Goal: Information Seeking & Learning: Understand process/instructions

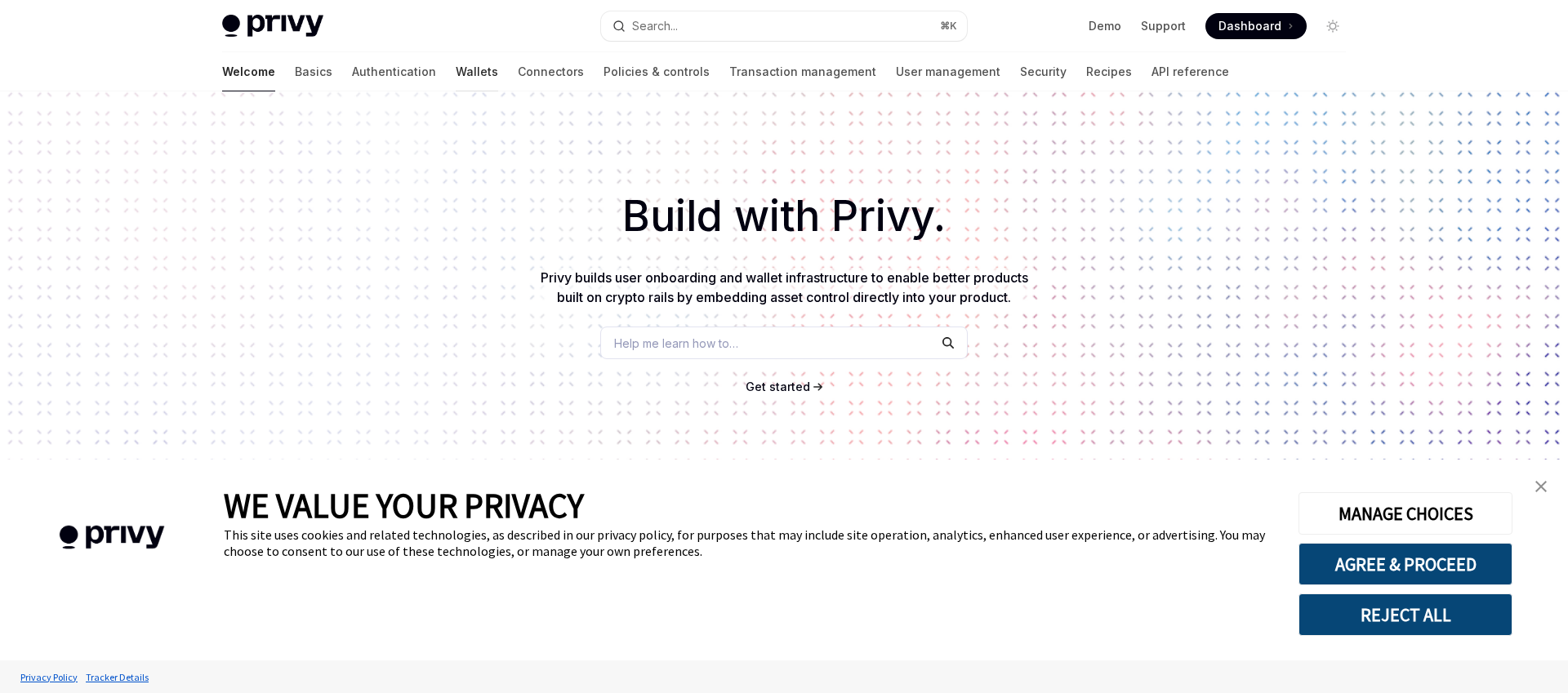
click at [456, 73] on link "Wallets" at bounding box center [477, 71] width 43 height 39
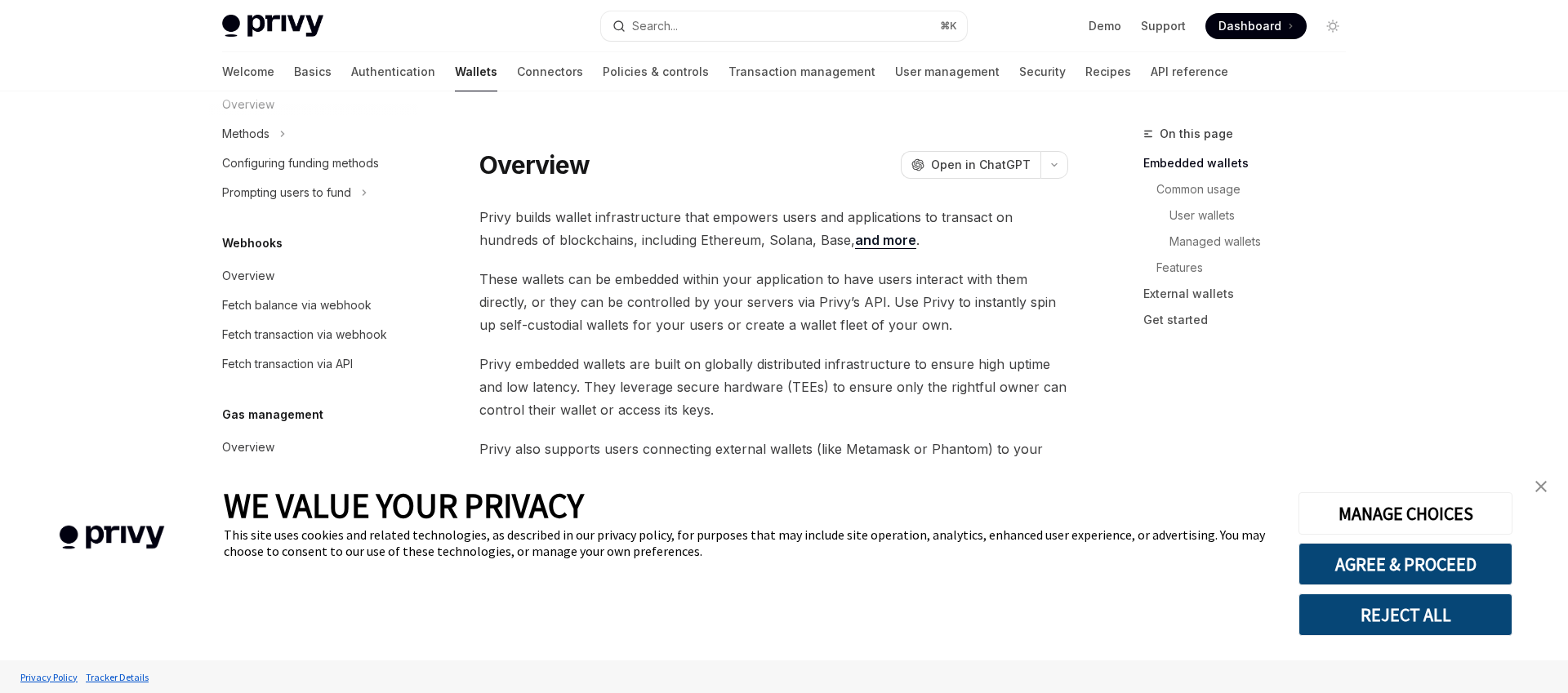
scroll to position [709, 0]
click at [251, 446] on div "Overview" at bounding box center [248, 445] width 52 height 20
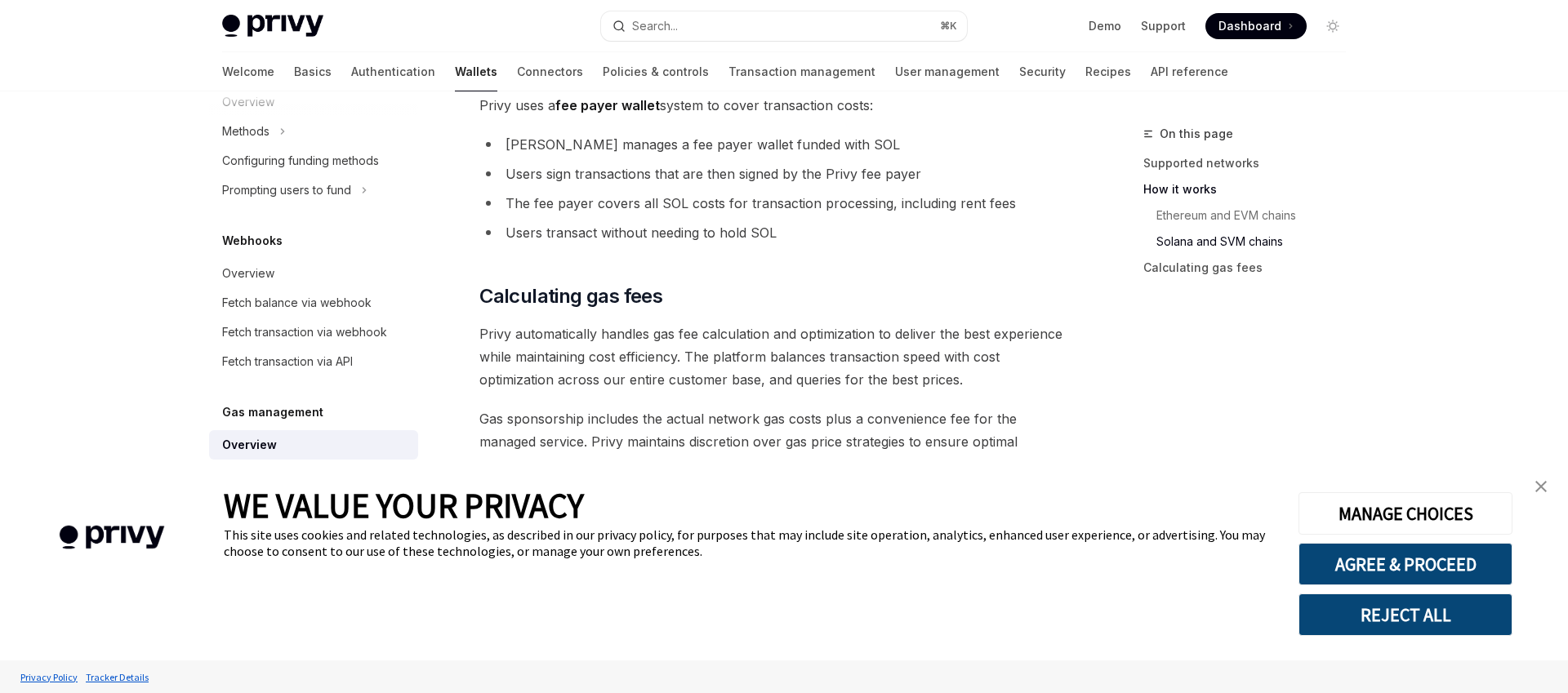
scroll to position [1248, 0]
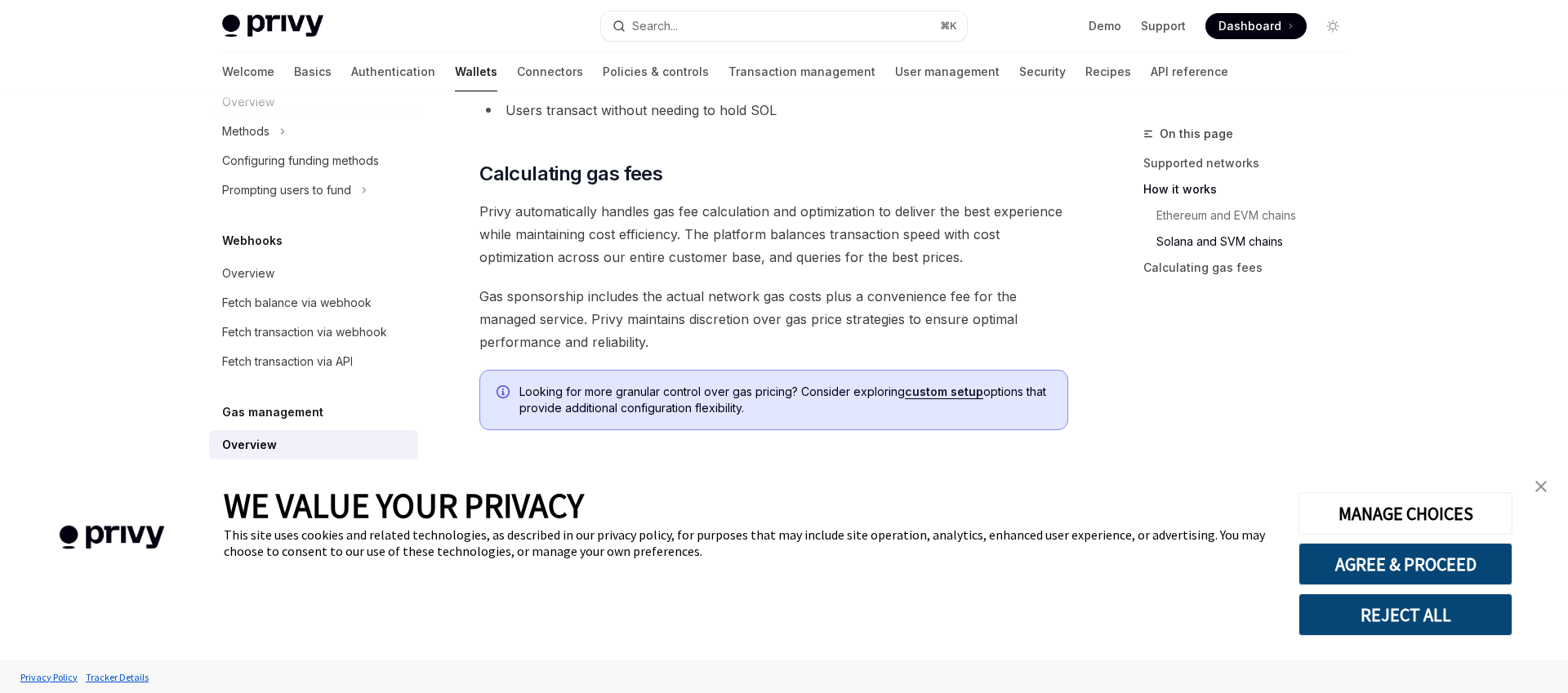
click at [945, 392] on link "custom setup" at bounding box center [944, 392] width 78 height 15
type textarea "*"
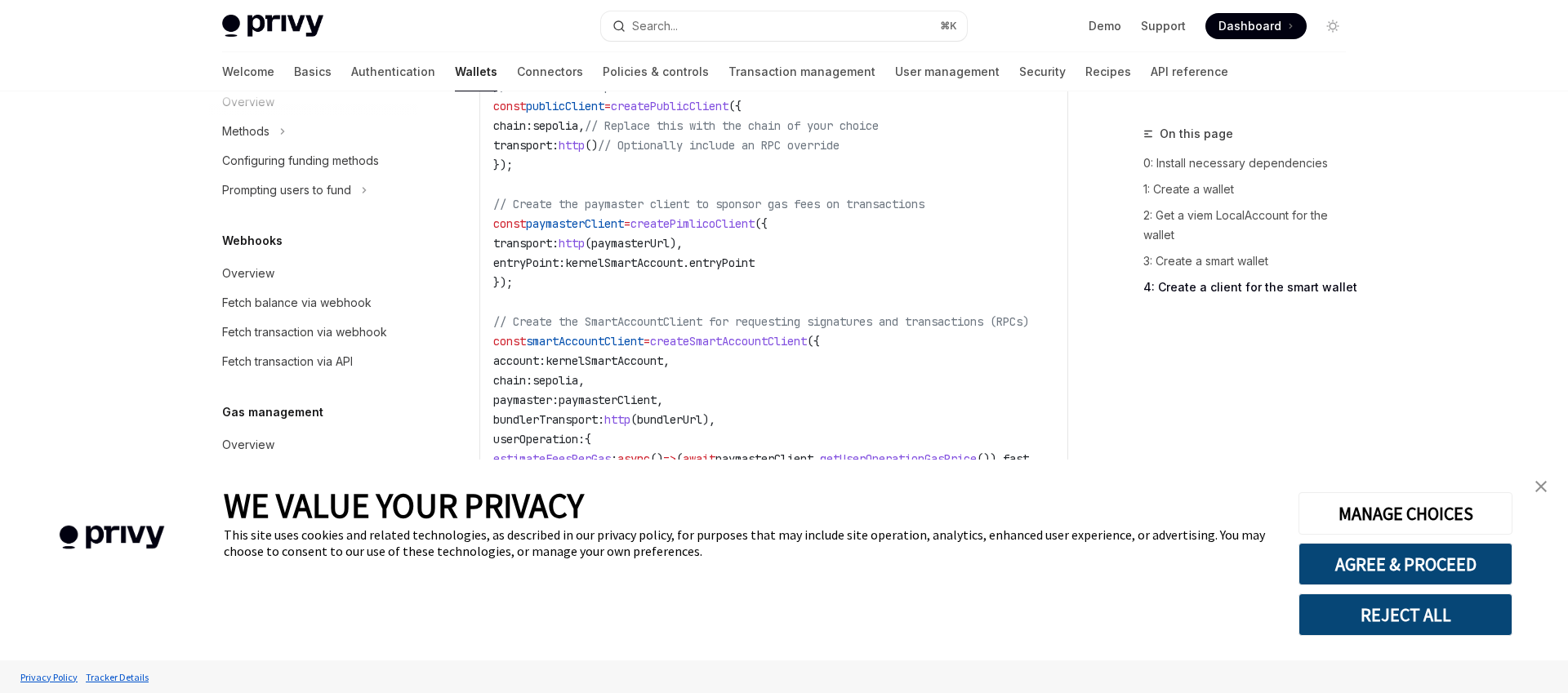
scroll to position [2371, 0]
click at [654, 353] on span "kernelSmartAccount" at bounding box center [604, 358] width 118 height 15
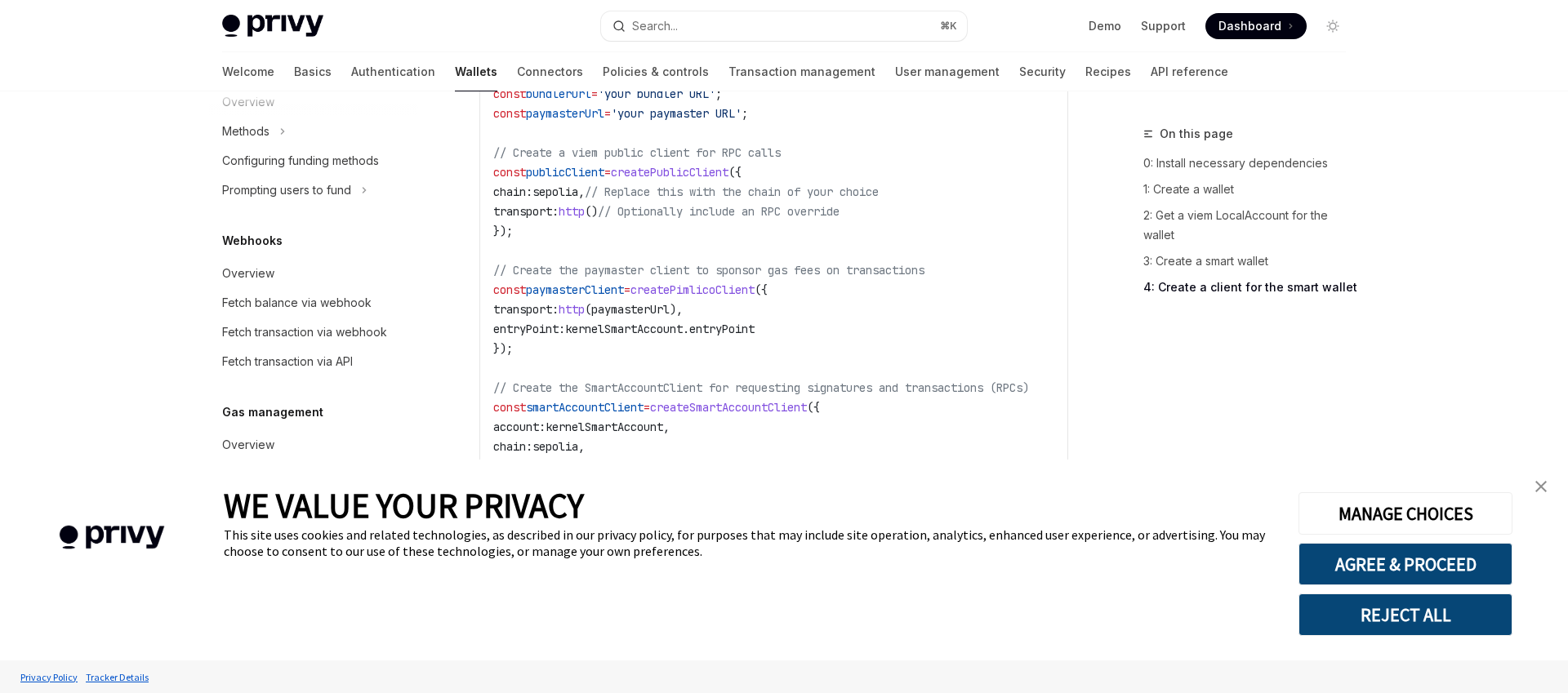
scroll to position [2303, 0]
click at [683, 328] on span "kernelSmartAccount" at bounding box center [623, 327] width 118 height 15
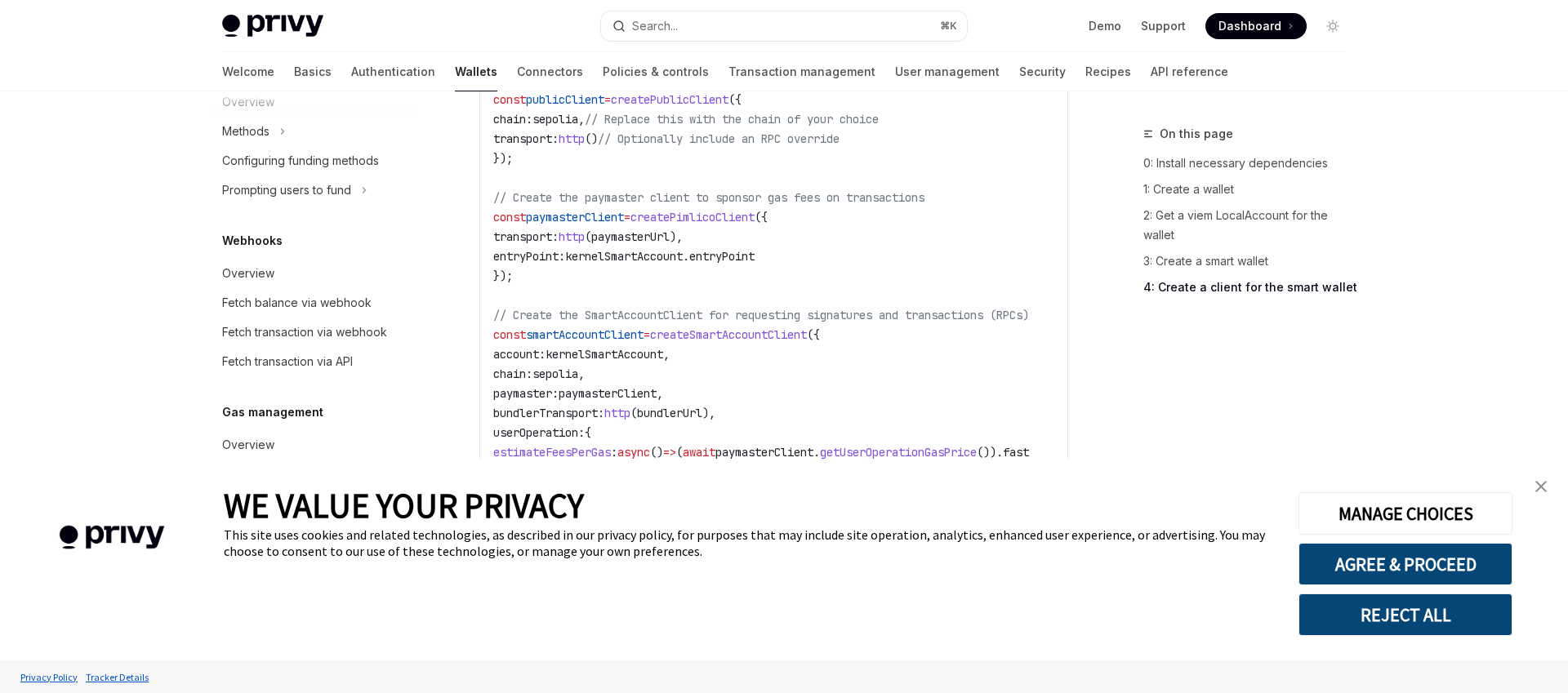
scroll to position [2372, 0]
click at [639, 261] on span "kernelSmartAccount" at bounding box center [623, 259] width 118 height 15
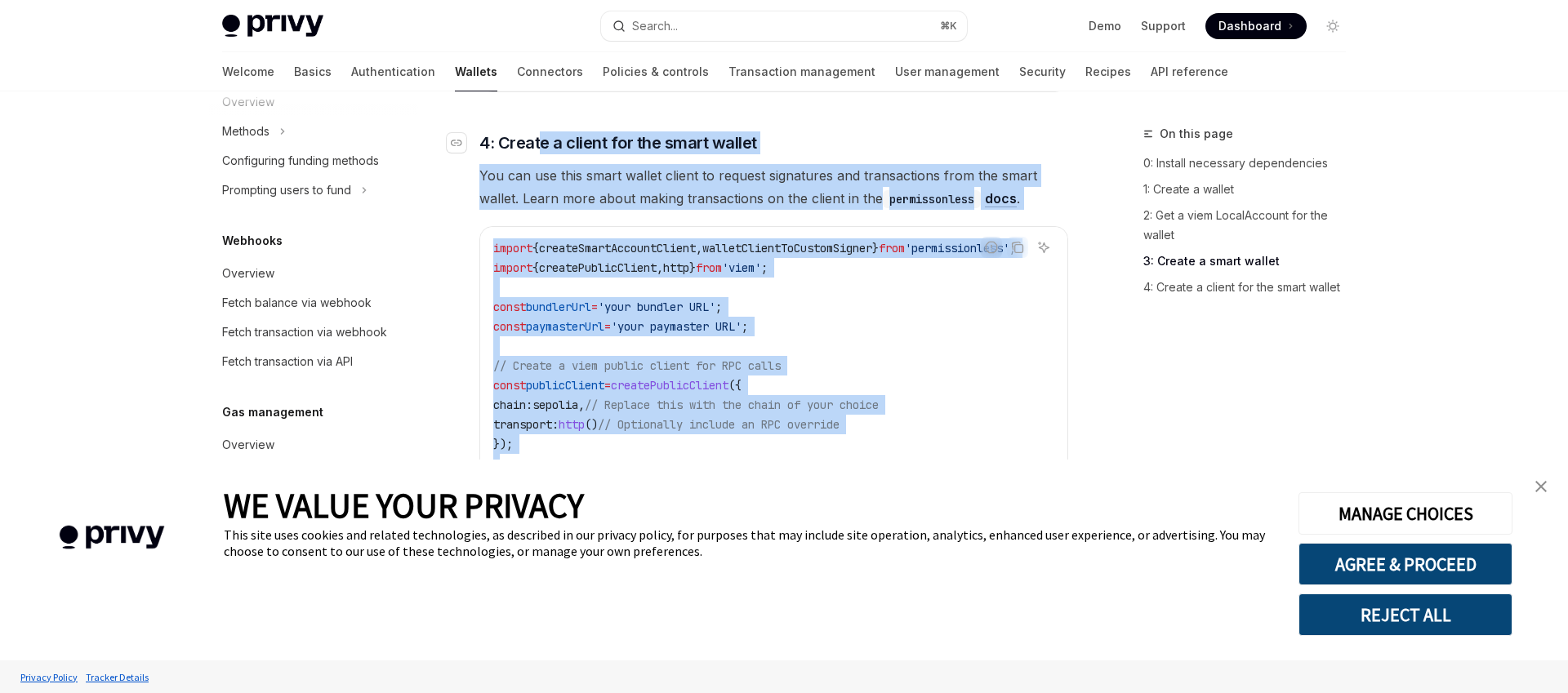
scroll to position [2084, 0]
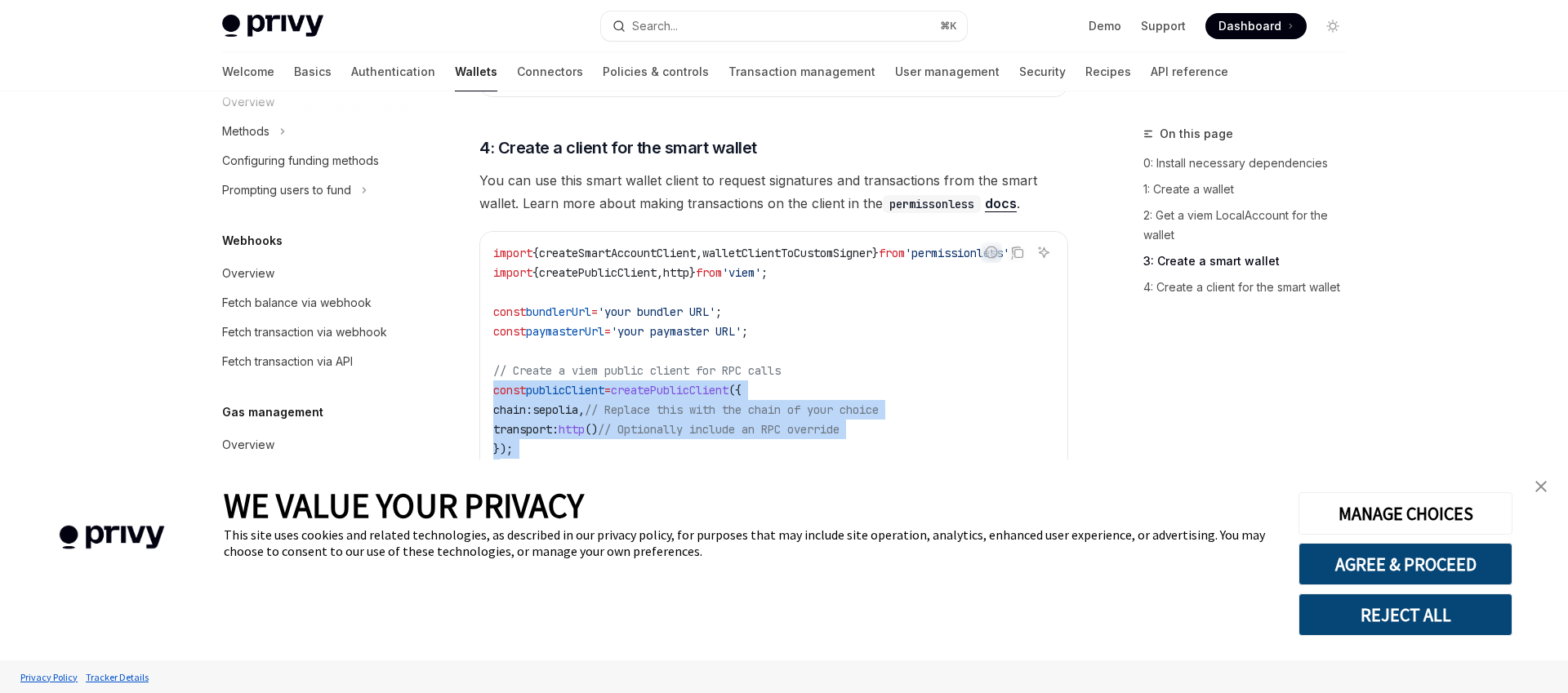
drag, startPoint x: 525, startPoint y: 418, endPoint x: 490, endPoint y: 394, distance: 42.4
click at [490, 394] on div "import { createSmartAccountClient , walletClientToCustomSigner } from 'permissi…" at bounding box center [774, 518] width 588 height 572
copy code "const publicClient = createPublicClient ({ chain: sepolia , // Replace this wit…"
click at [563, 387] on span "publicClient" at bounding box center [565, 390] width 78 height 15
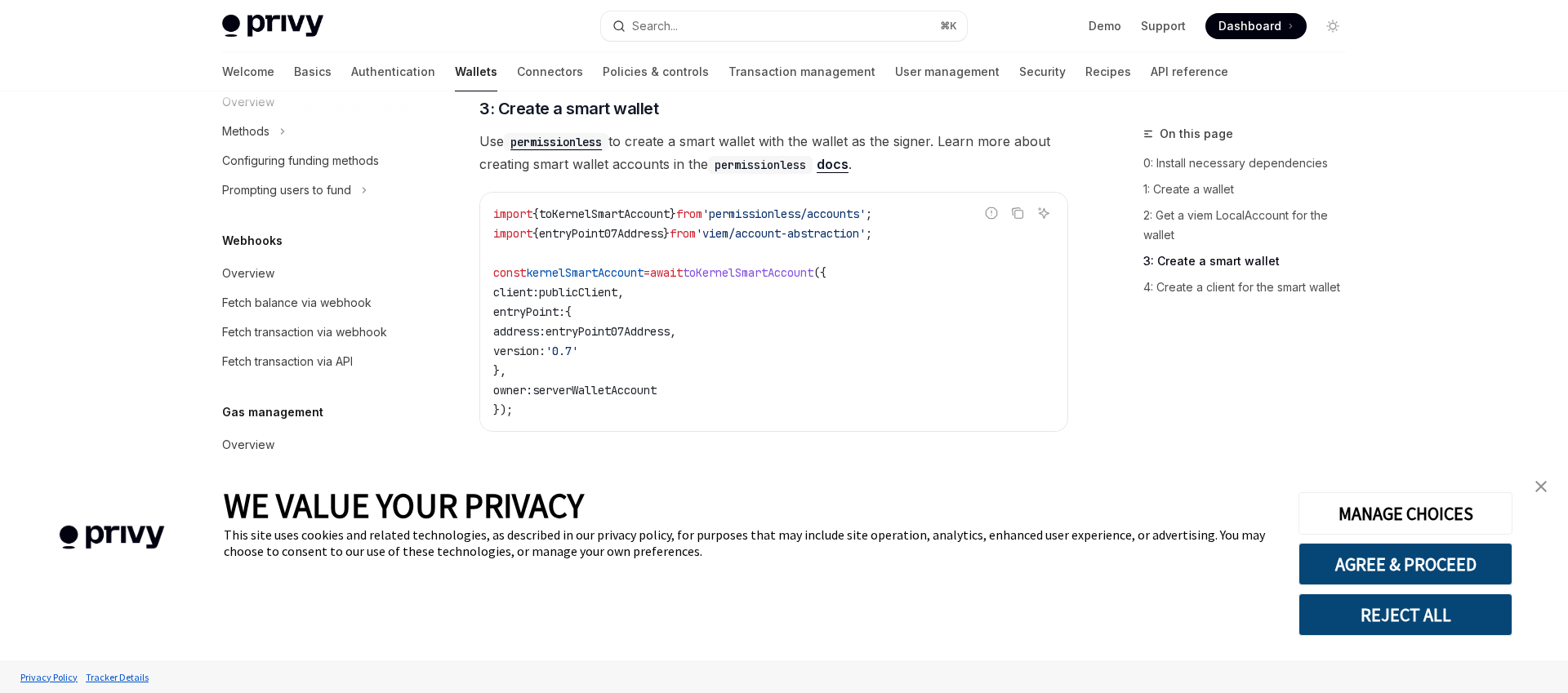
scroll to position [1749, 0]
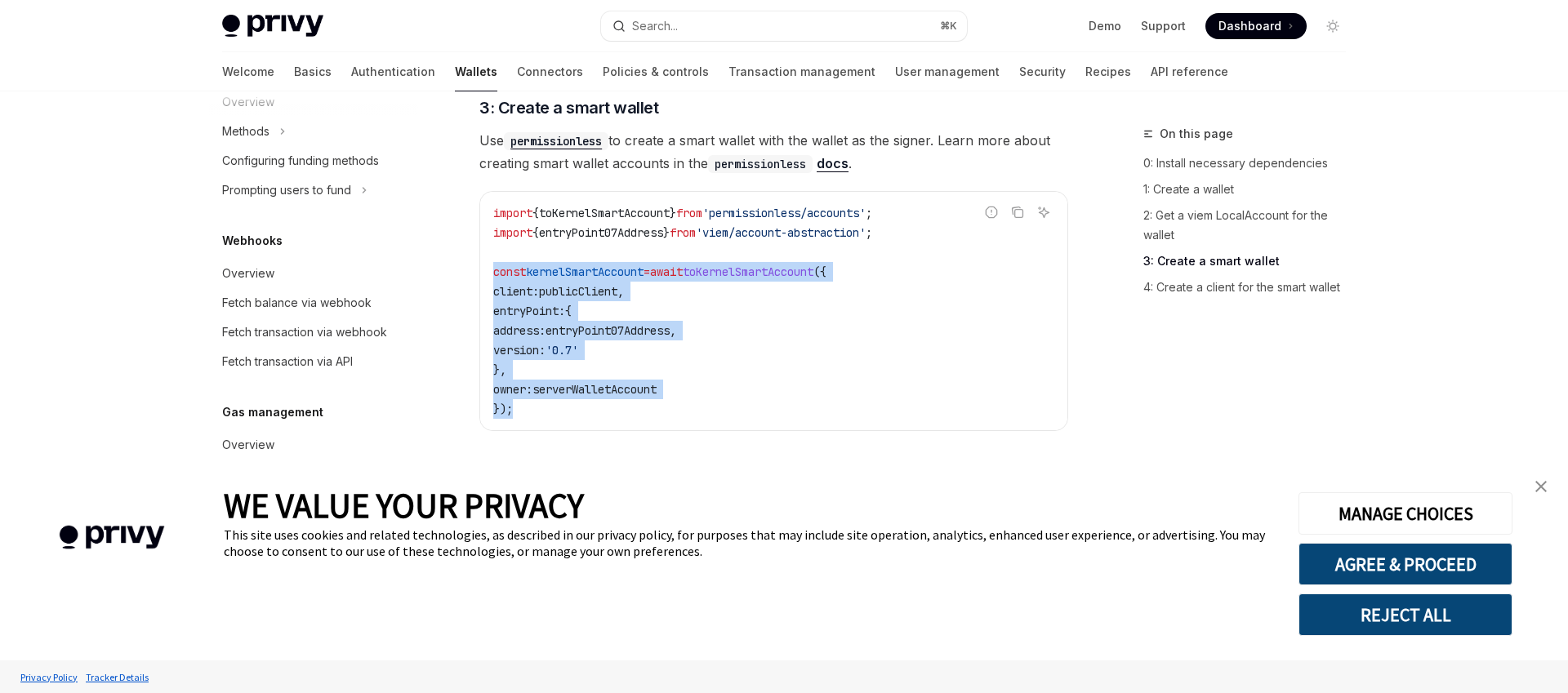
drag, startPoint x: 515, startPoint y: 411, endPoint x: 494, endPoint y: 263, distance: 149.5
click at [494, 263] on code "import { toKernelSmartAccount } from 'permissionless/accounts' ; import { entry…" at bounding box center [774, 311] width 561 height 216
copy code "const kernelSmartAccount = await toKernelSmartAccount ({ client: publicClient ,…"
click at [754, 213] on span "'permissionless/accounts'" at bounding box center [784, 213] width 163 height 15
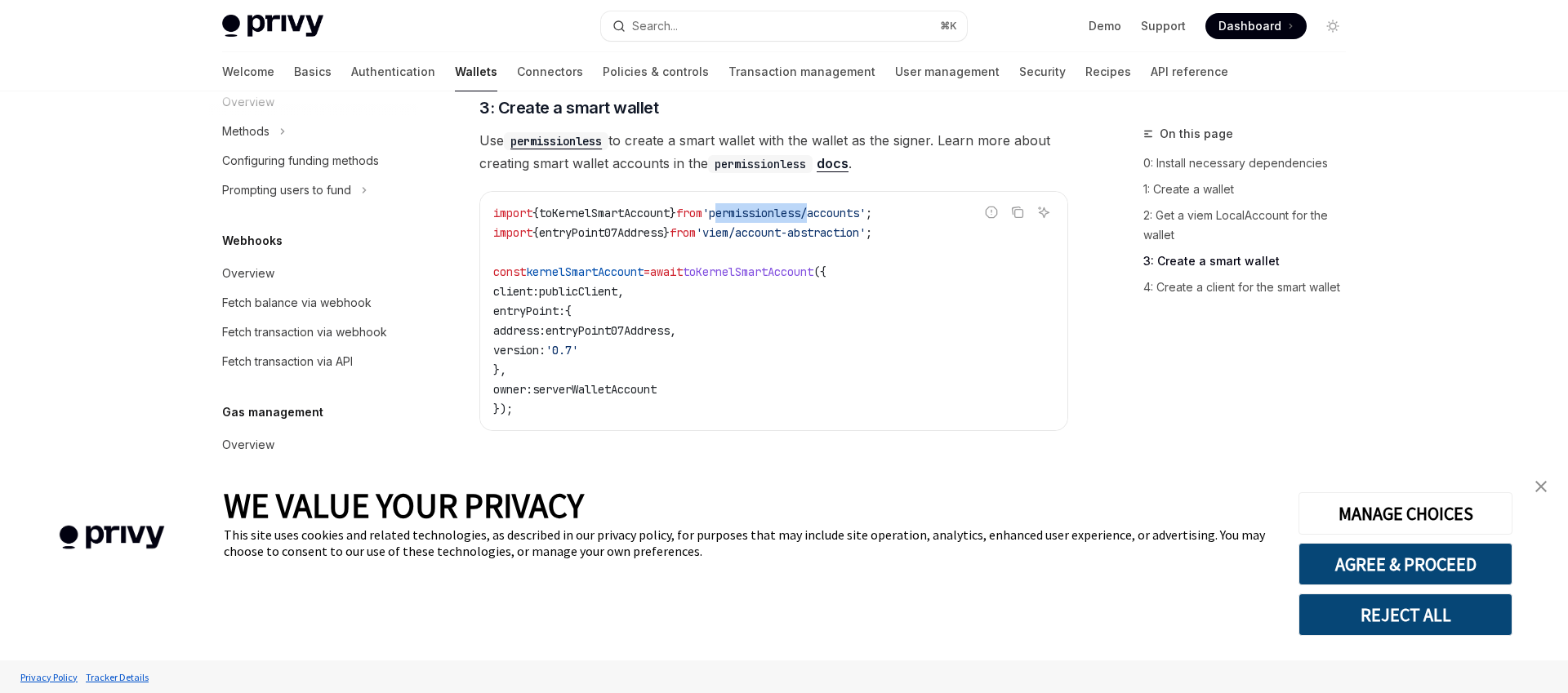
click at [754, 213] on span "'permissionless/accounts'" at bounding box center [784, 213] width 163 height 15
copy span "permissionless"
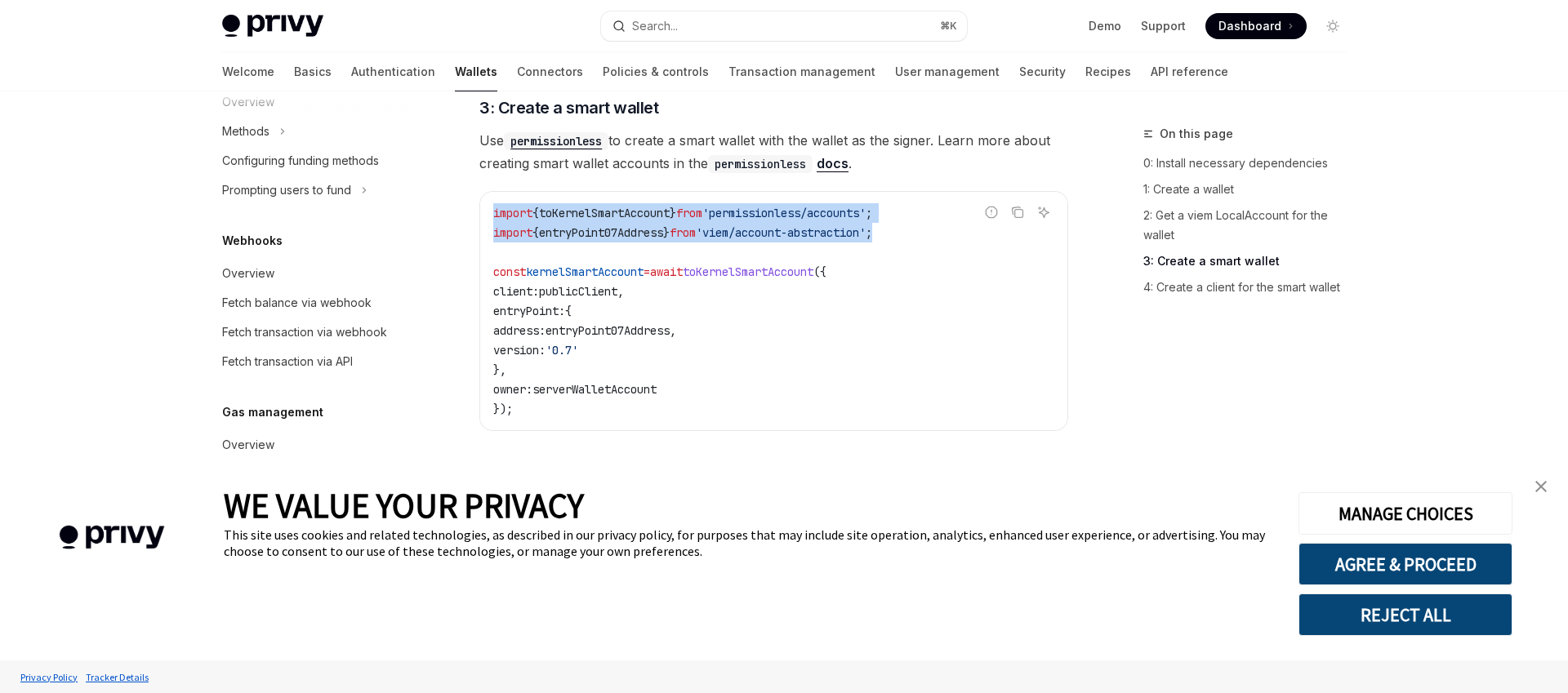
drag, startPoint x: 495, startPoint y: 210, endPoint x: 929, endPoint y: 227, distance: 434.3
click at [929, 227] on code "import { toKernelSmartAccount } from 'permissionless/accounts' ; import { entry…" at bounding box center [774, 311] width 561 height 216
copy code "import { toKernelSmartAccount } from 'permissionless/accounts' ; import { entry…"
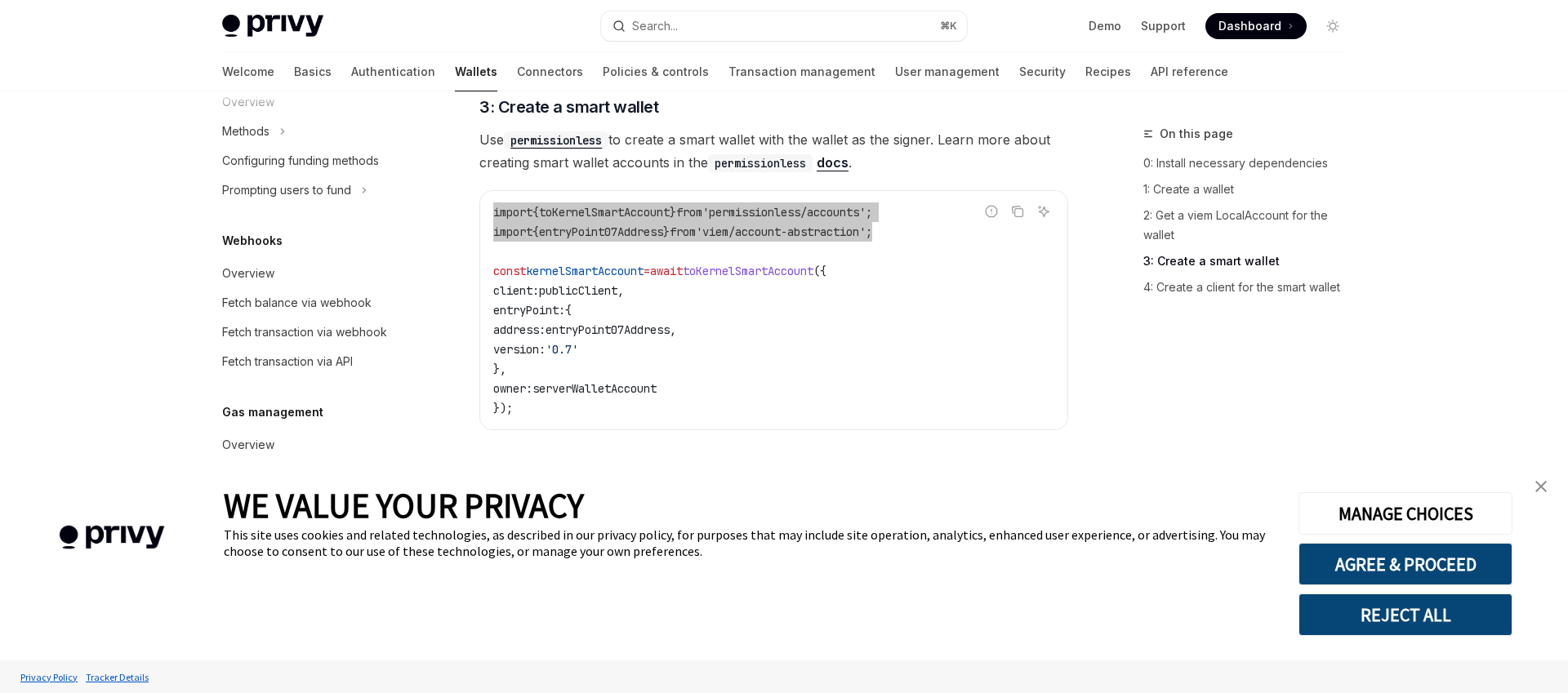
scroll to position [1748, 0]
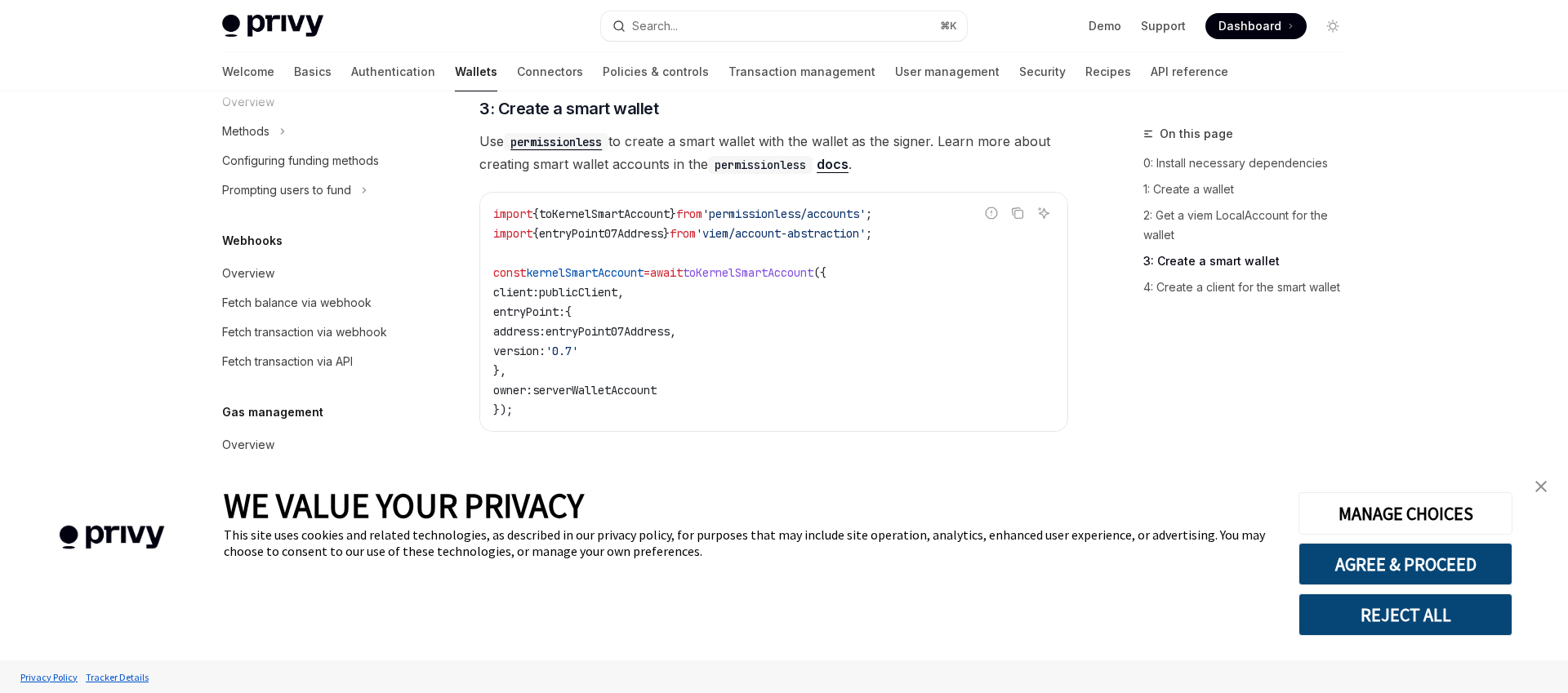
click at [785, 348] on code "import { toKernelSmartAccount } from 'permissionless/accounts' ; import { entry…" at bounding box center [774, 311] width 561 height 216
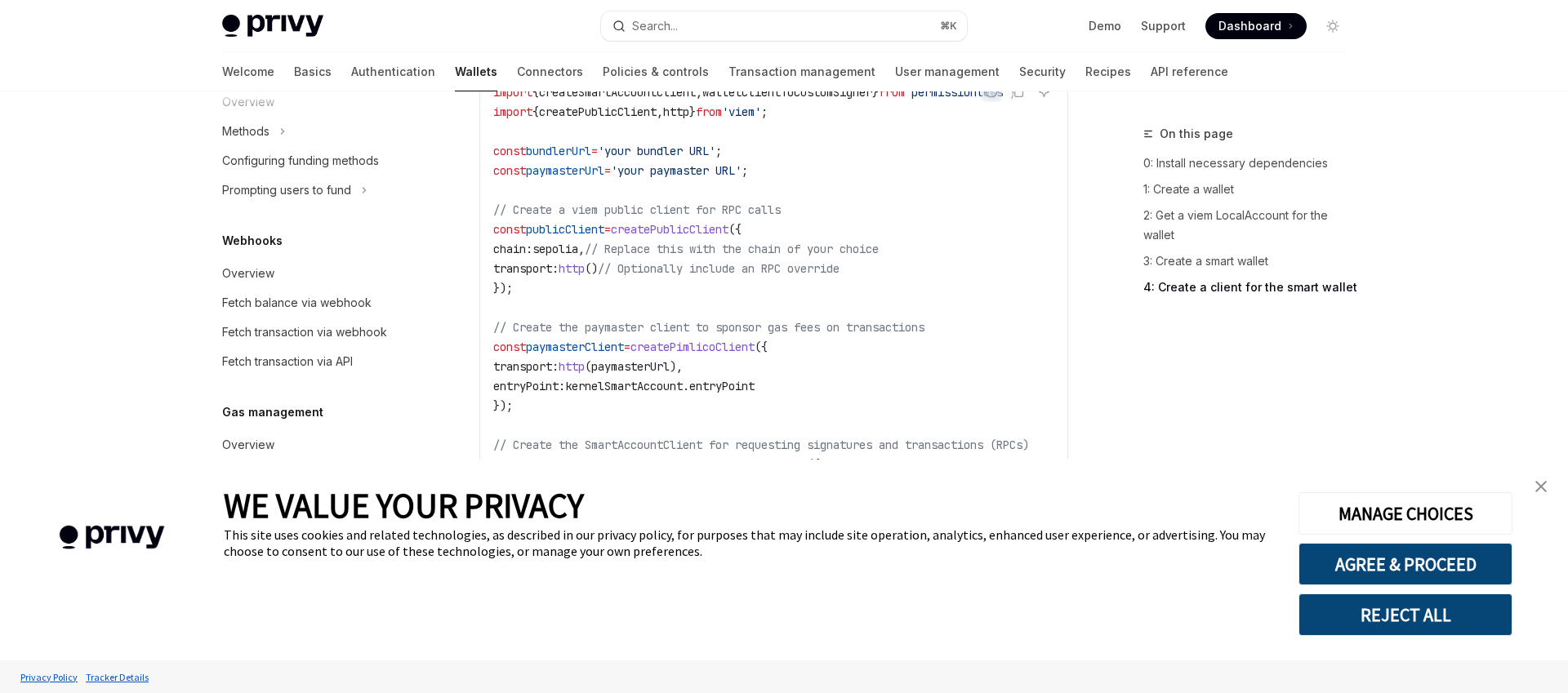
click at [735, 349] on span "createPimlicoClient" at bounding box center [692, 347] width 124 height 15
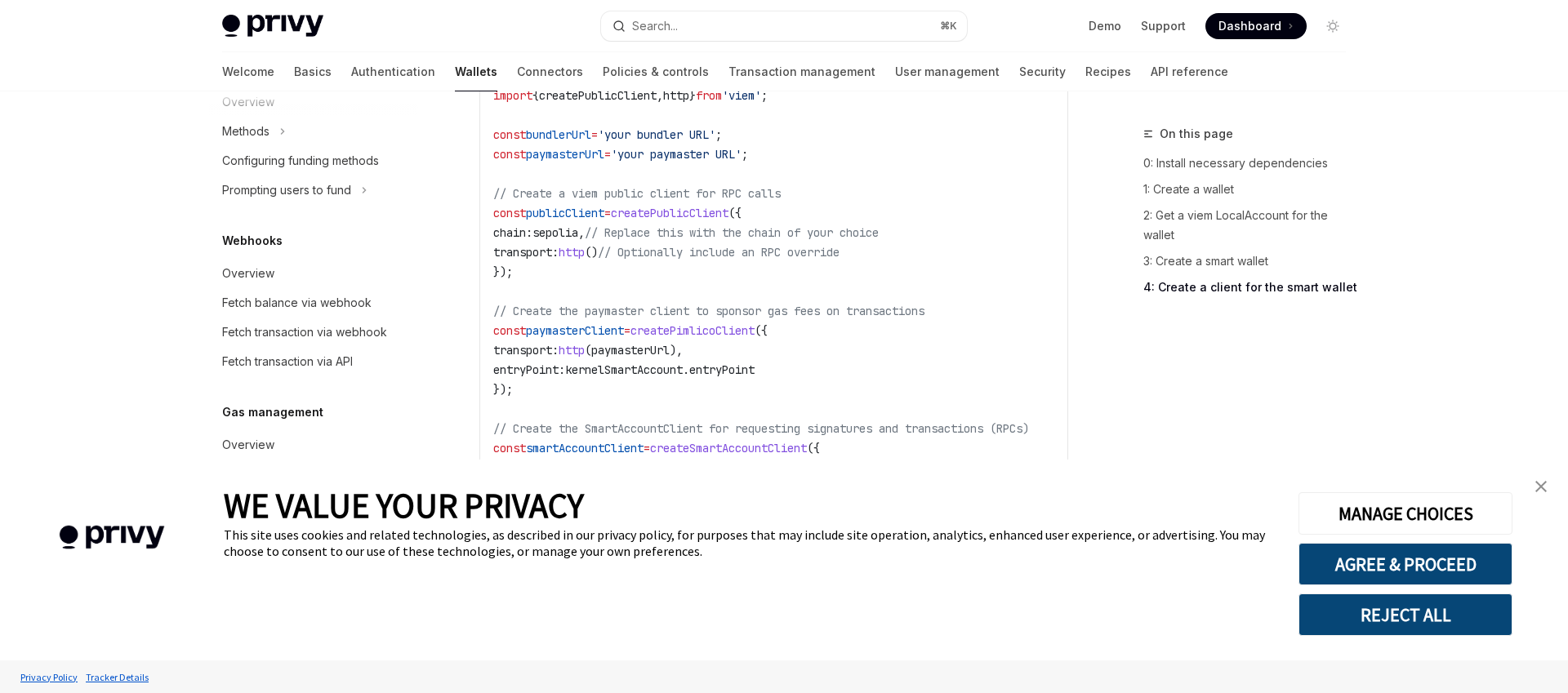
scroll to position [2264, 0]
click at [816, 405] on code "import { createSmartAccountClient , walletClientToCustomSigner } from 'permissi…" at bounding box center [781, 337] width 575 height 548
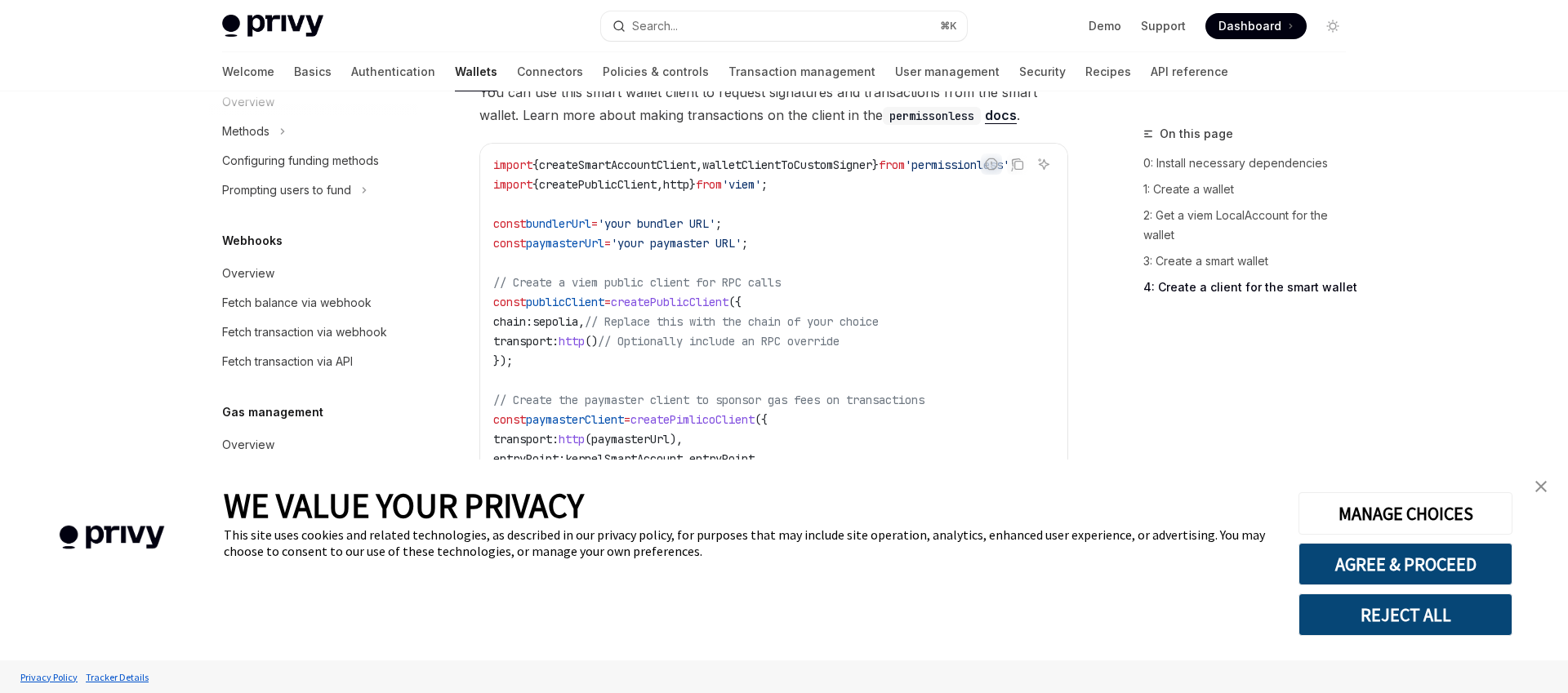
scroll to position [2149, 0]
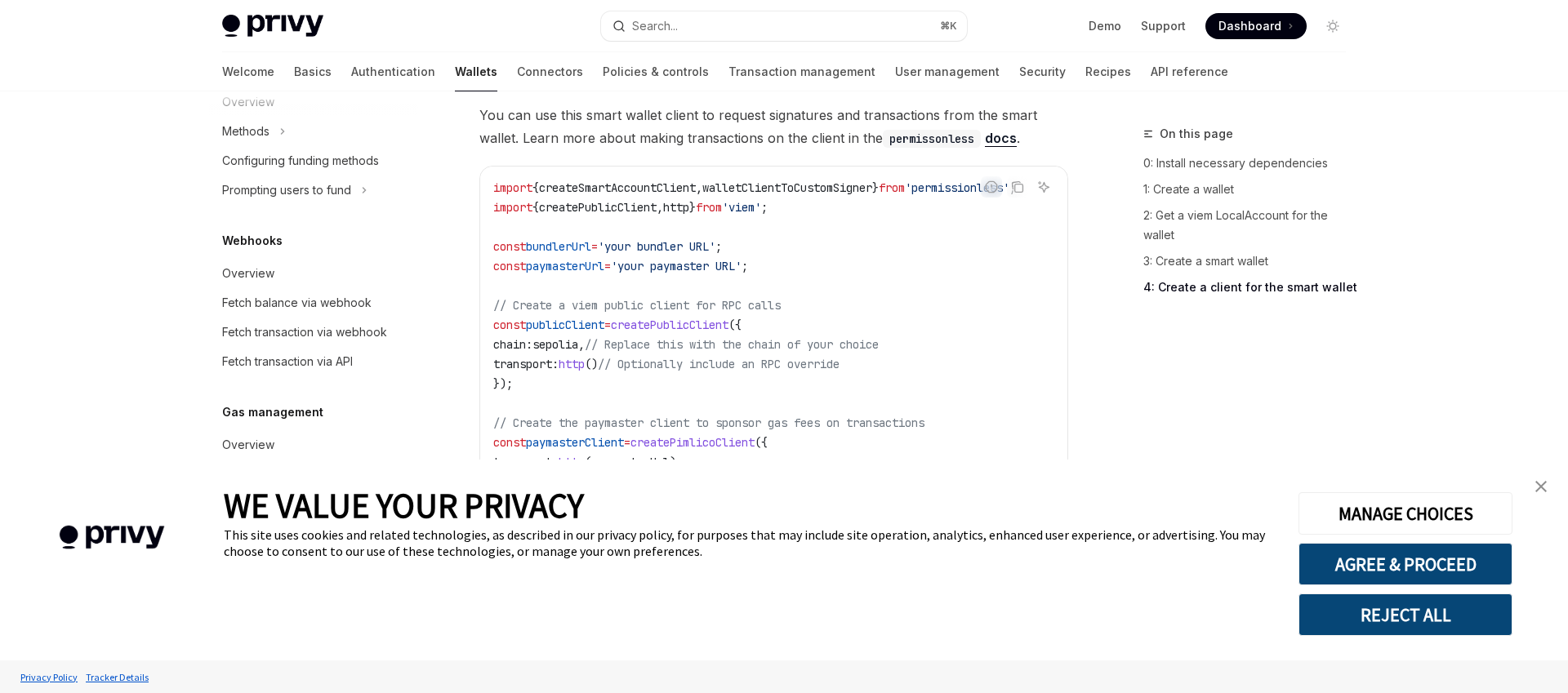
click at [905, 189] on span "from" at bounding box center [892, 188] width 26 height 15
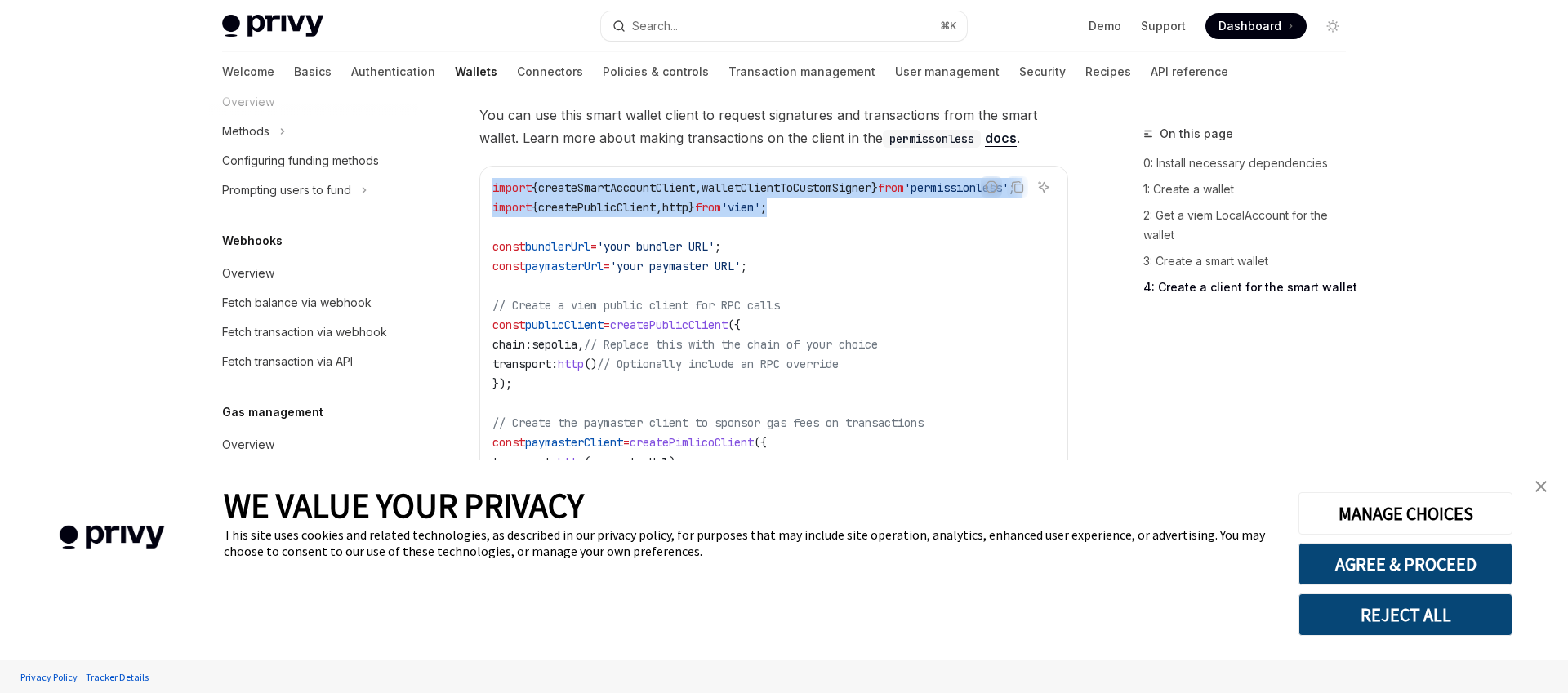
drag, startPoint x: 493, startPoint y: 186, endPoint x: 1051, endPoint y: 199, distance: 558.2
click at [1051, 199] on div "import { createSmartAccountClient , walletClientToCustomSigner } from 'permissi…" at bounding box center [774, 453] width 588 height 572
copy code "import { createSmartAccountClient , walletClientToCustomSigner } from 'permissi…"
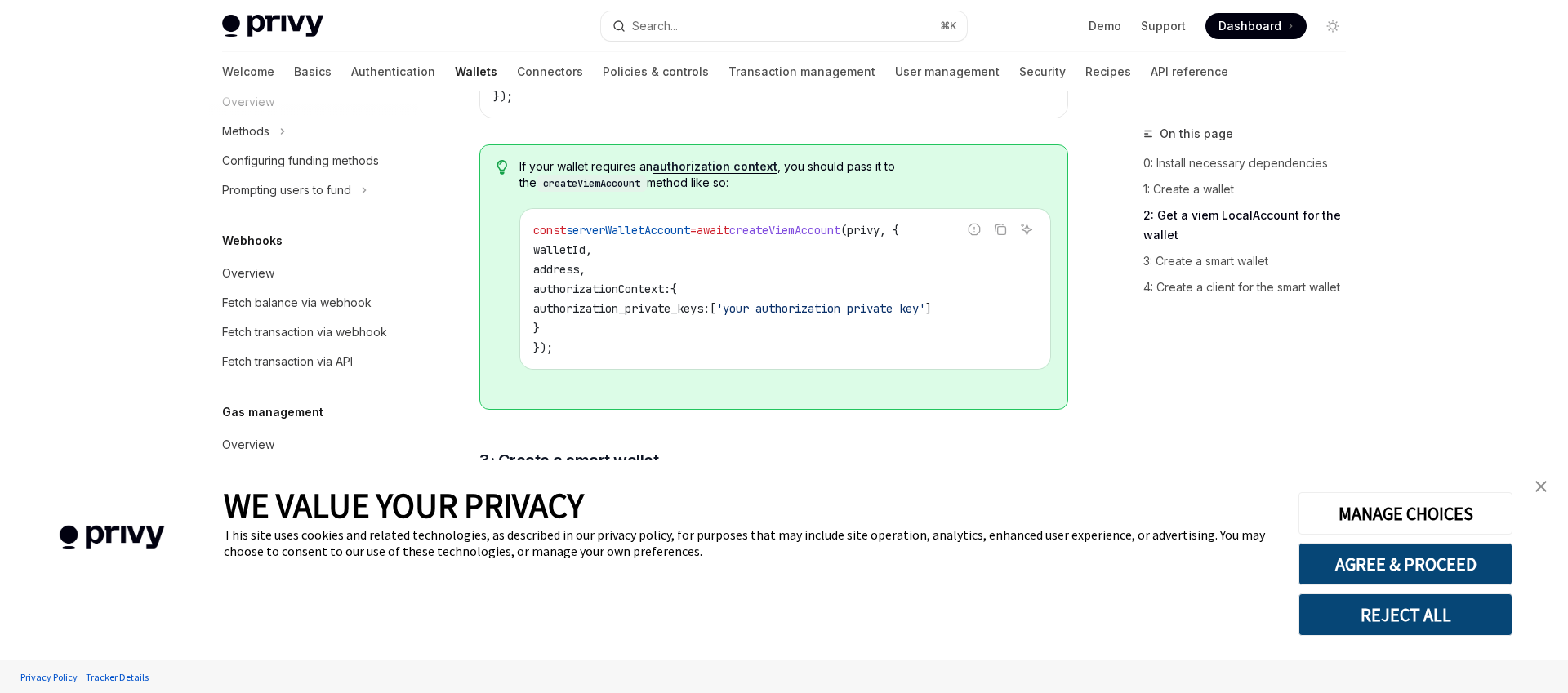
scroll to position [1379, 0]
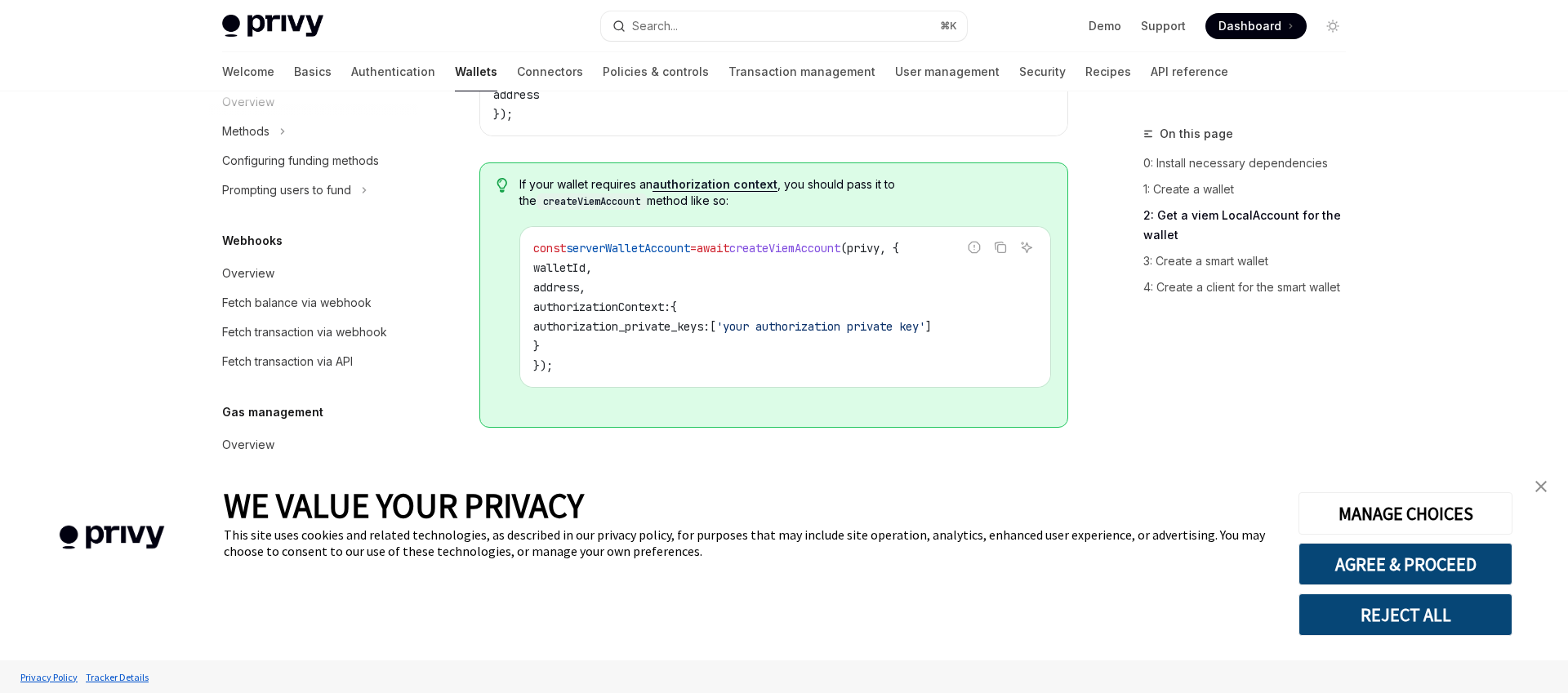
click at [785, 247] on span "createViemAccount" at bounding box center [785, 248] width 111 height 15
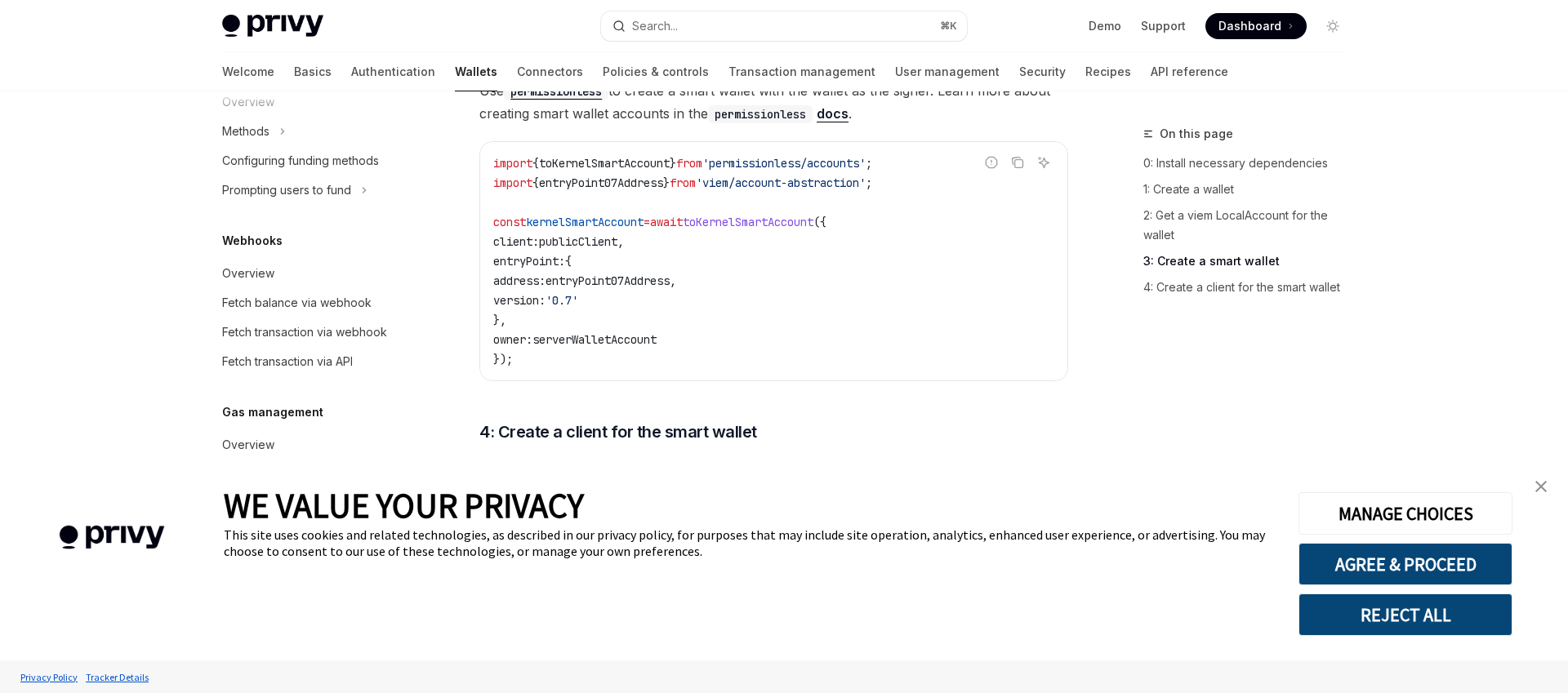
scroll to position [1801, 0]
click at [1367, 620] on button "REJECT ALL" at bounding box center [1406, 615] width 214 height 43
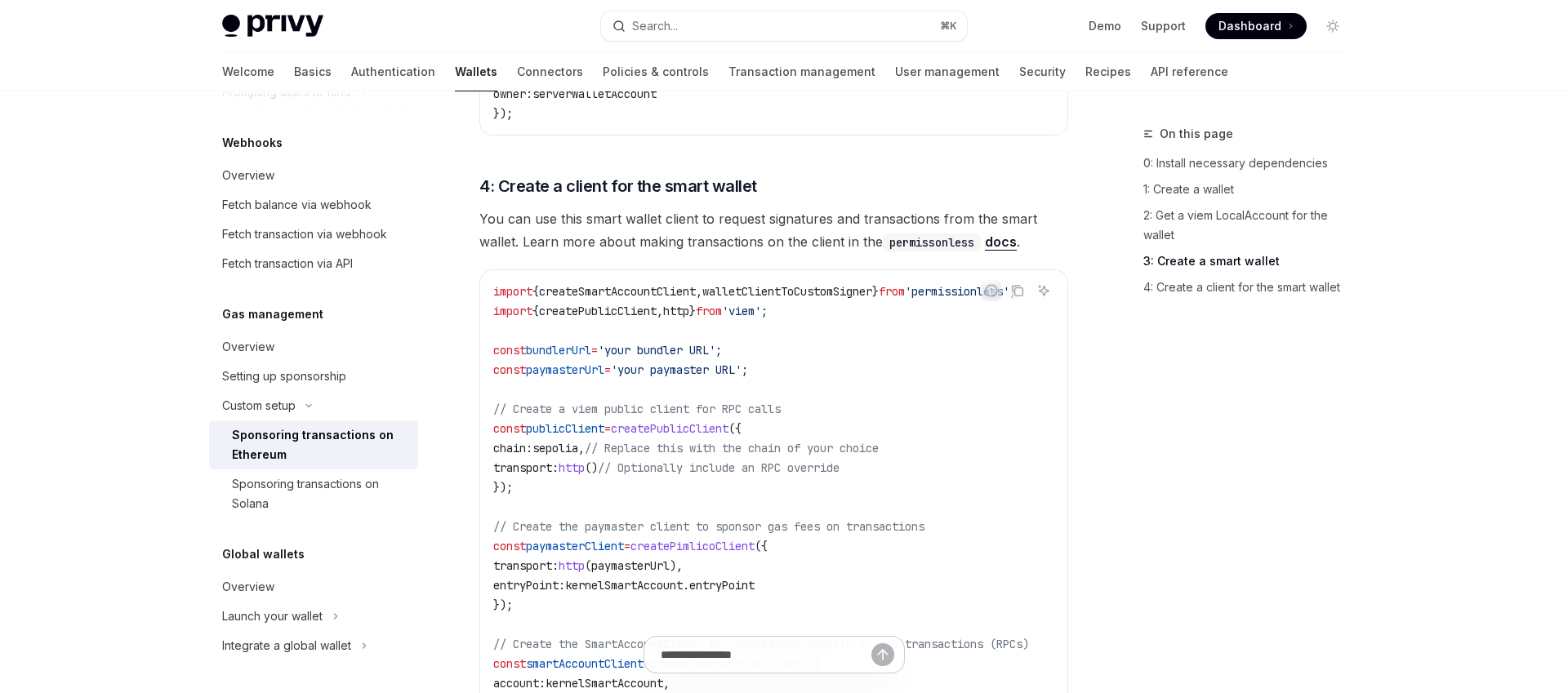
scroll to position [2042, 0]
